Goal: Information Seeking & Learning: Stay updated

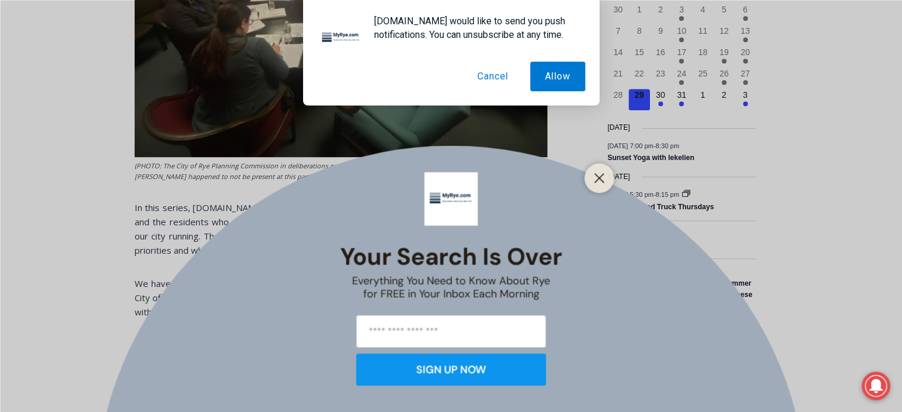
click at [492, 78] on button "Cancel" at bounding box center [492, 77] width 60 height 30
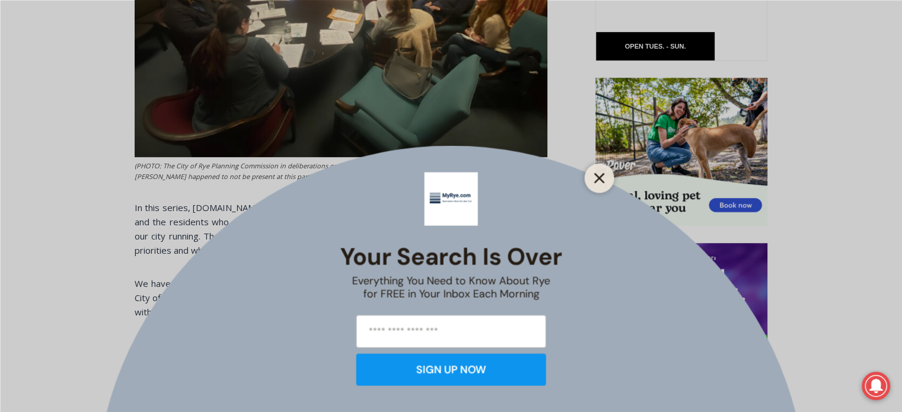
click at [603, 184] on button "Close" at bounding box center [599, 178] width 17 height 17
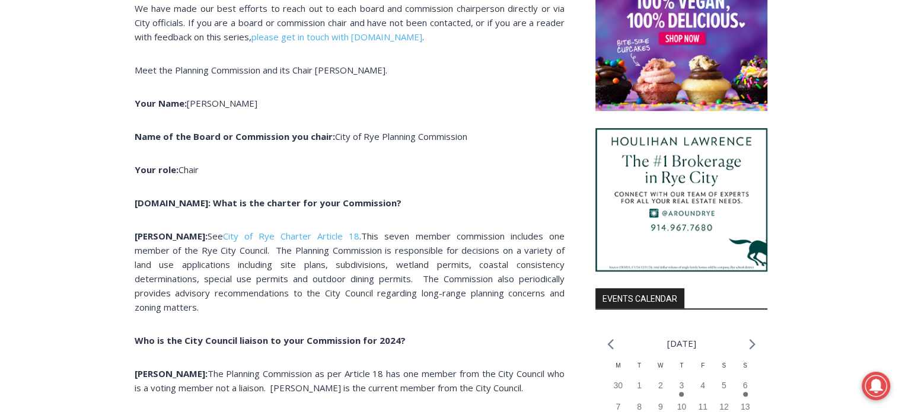
scroll to position [984, 0]
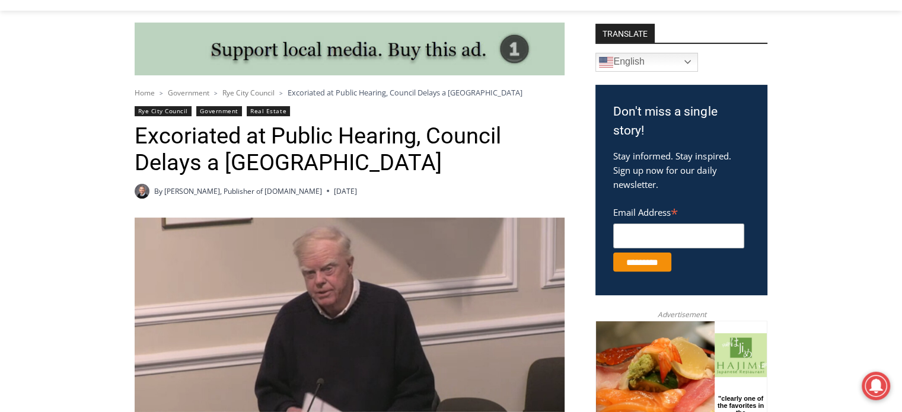
scroll to position [296, 0]
